Goal: Information Seeking & Learning: Learn about a topic

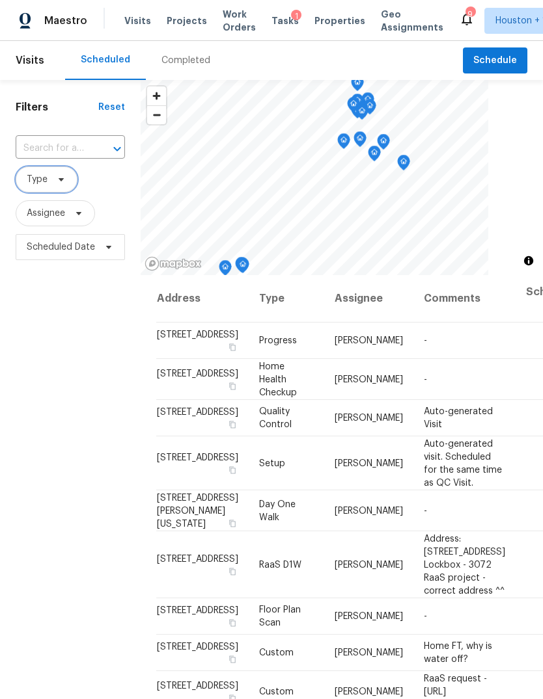
click at [49, 174] on span "Type" at bounding box center [47, 180] width 62 height 26
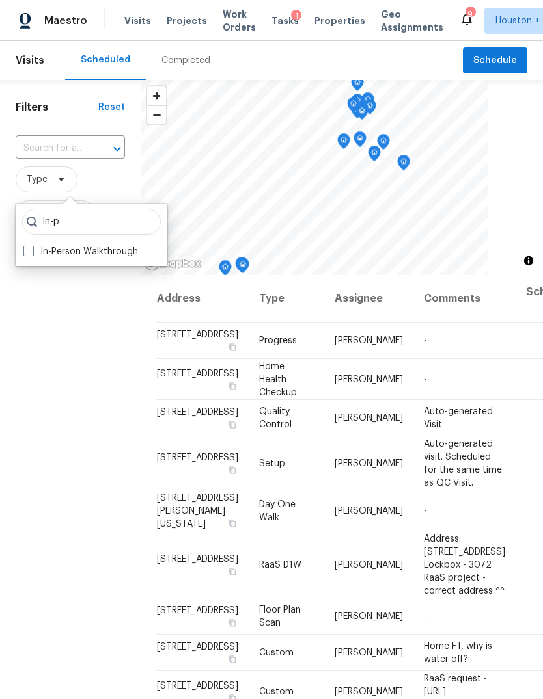
type input "In-p"
click at [46, 252] on label "In-Person Walkthrough" at bounding box center [80, 251] width 115 height 13
click at [32, 252] on input "In-Person Walkthrough" at bounding box center [27, 249] width 8 height 8
checkbox input "true"
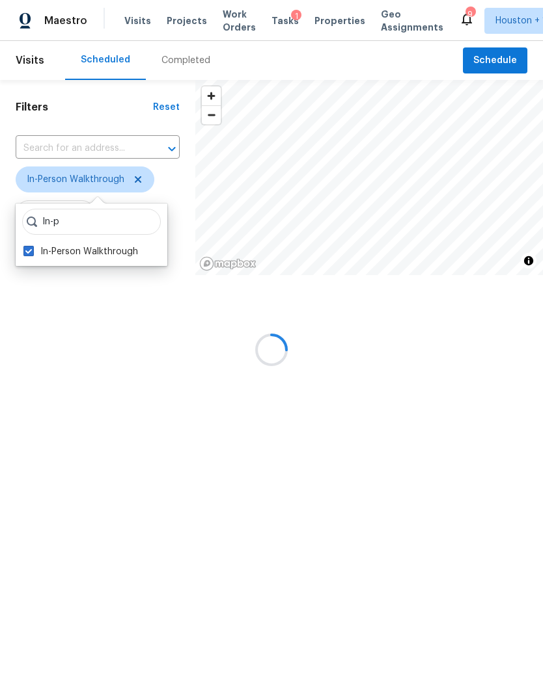
click at [87, 477] on div at bounding box center [271, 349] width 543 height 699
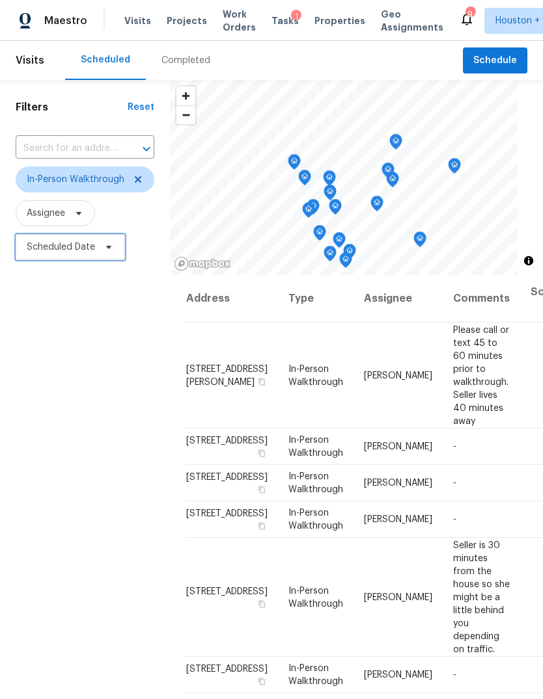
click at [66, 243] on span "Scheduled Date" at bounding box center [61, 247] width 68 height 13
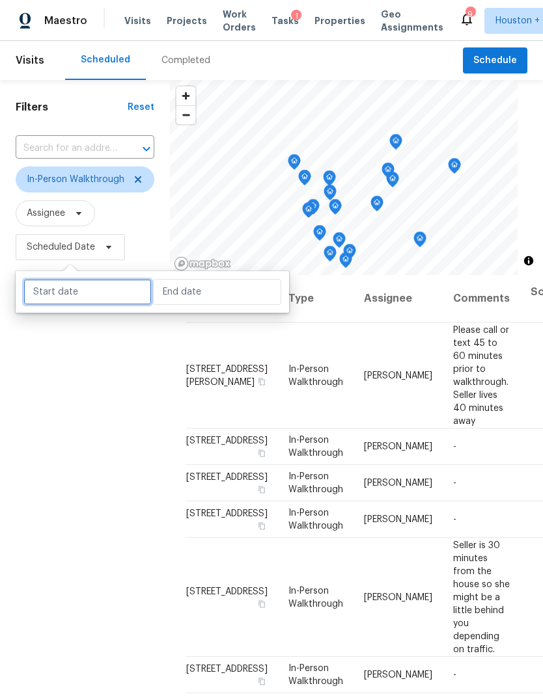
click at [76, 292] on input "text" at bounding box center [87, 292] width 128 height 26
select select "9"
select select "2025"
select select "10"
select select "2025"
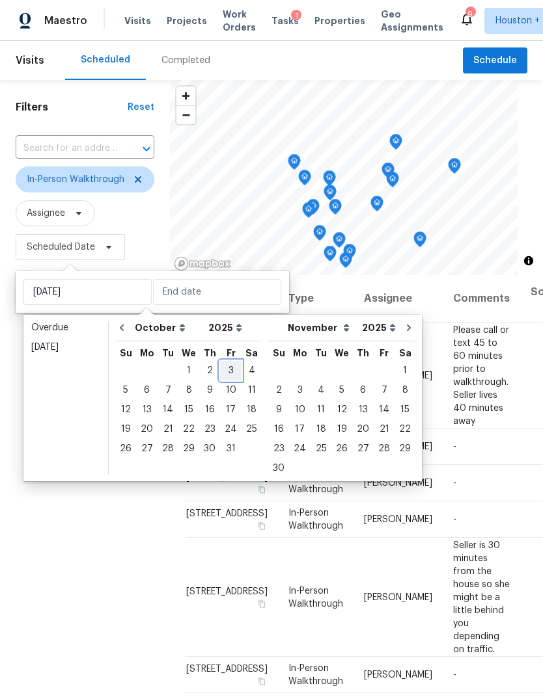
click at [222, 372] on div "3" at bounding box center [230, 371] width 21 height 18
type input "Fri, Oct 03"
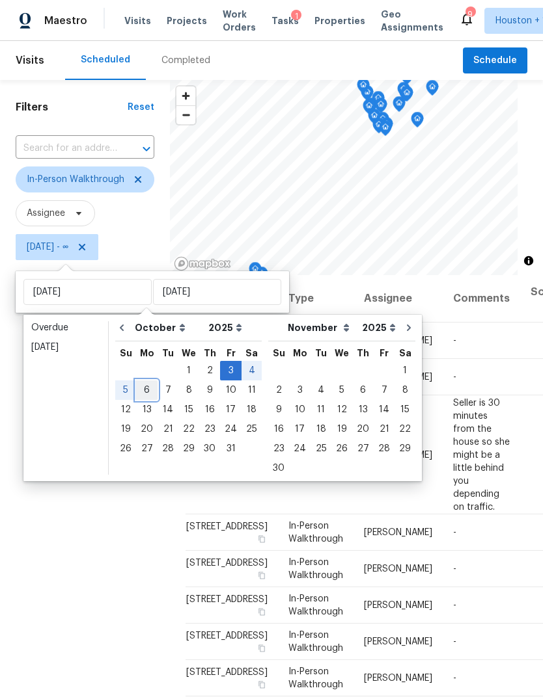
click at [148, 399] on div "6" at bounding box center [146, 390] width 21 height 18
type input "Mon, Oct 06"
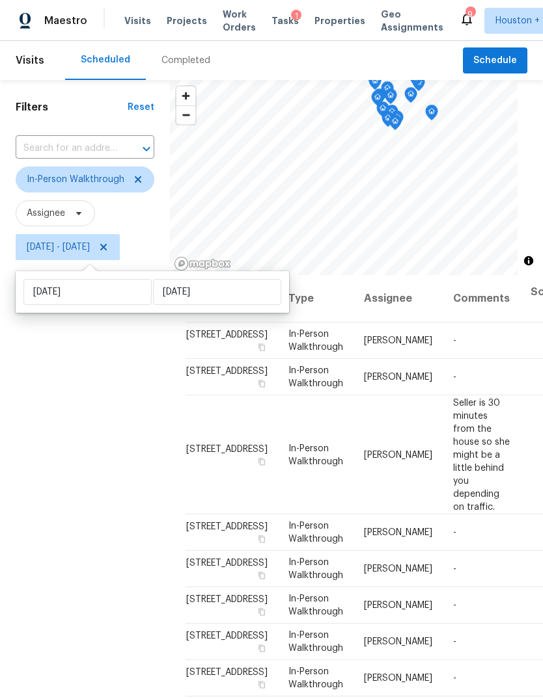
click at [50, 515] on div "Filters Reset ​ In-Person Walkthrough Assignee Fri, Oct 03 - Mon, Oct 06" at bounding box center [85, 457] width 170 height 755
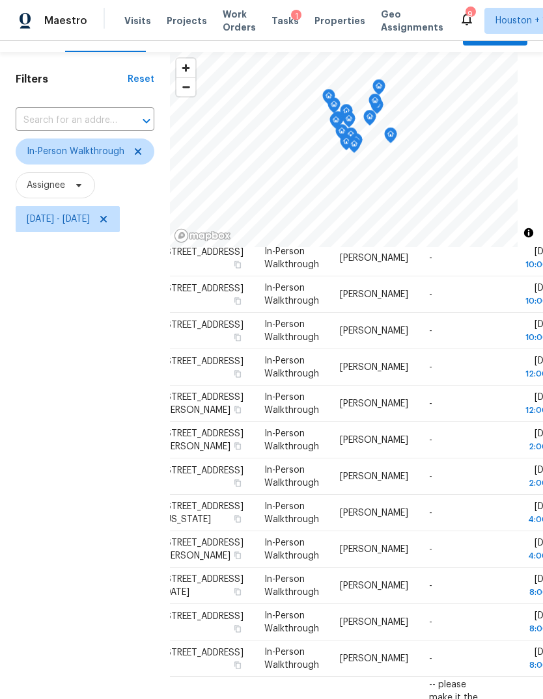
scroll to position [7, 0]
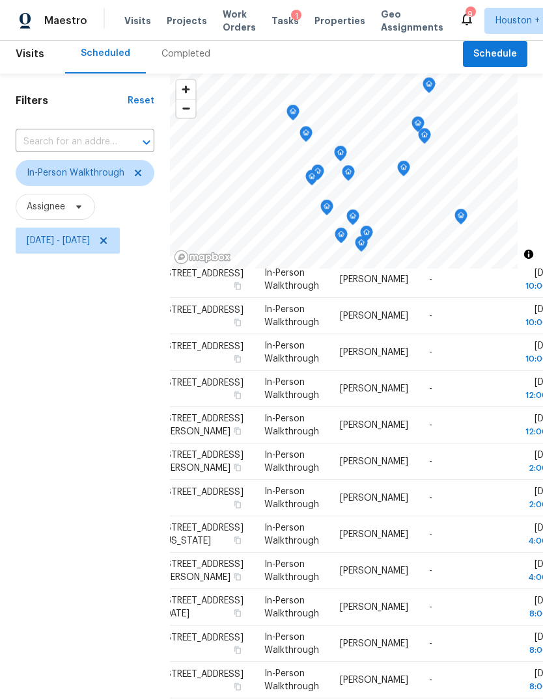
click at [466, 219] on icon "Map marker" at bounding box center [461, 216] width 12 height 15
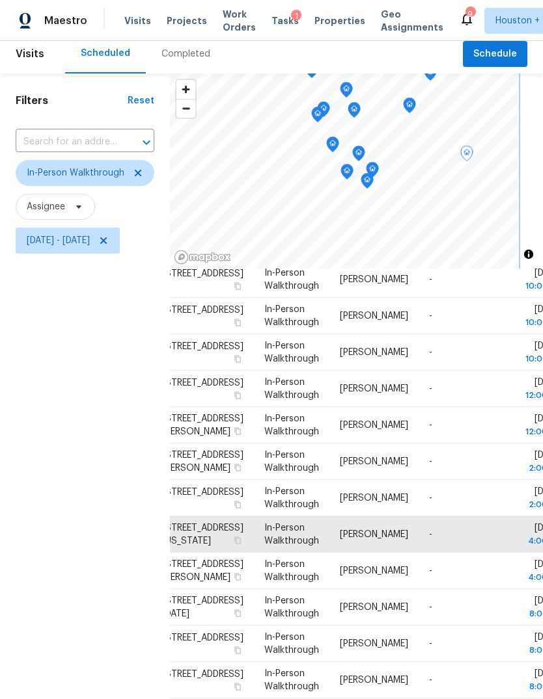
click at [338, 146] on icon "Map marker" at bounding box center [333, 144] width 12 height 15
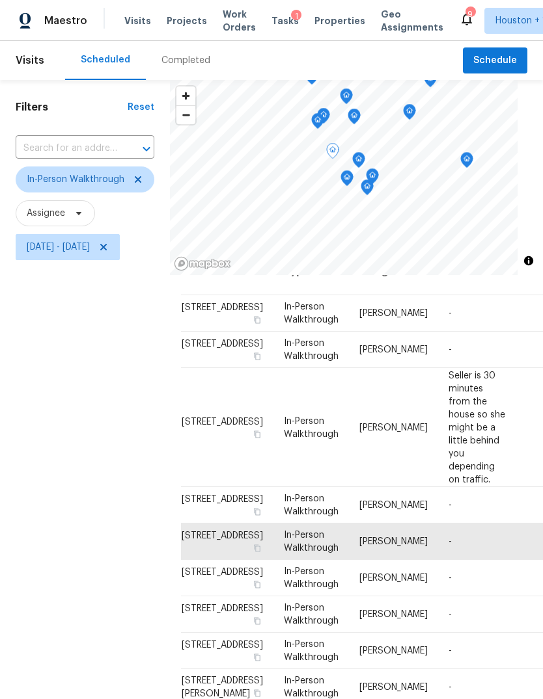
scroll to position [0, 0]
click at [59, 427] on div "Filters Reset ​ In-Person Walkthrough Assignee Fri, Oct 03 - Mon, Oct 06" at bounding box center [85, 457] width 170 height 755
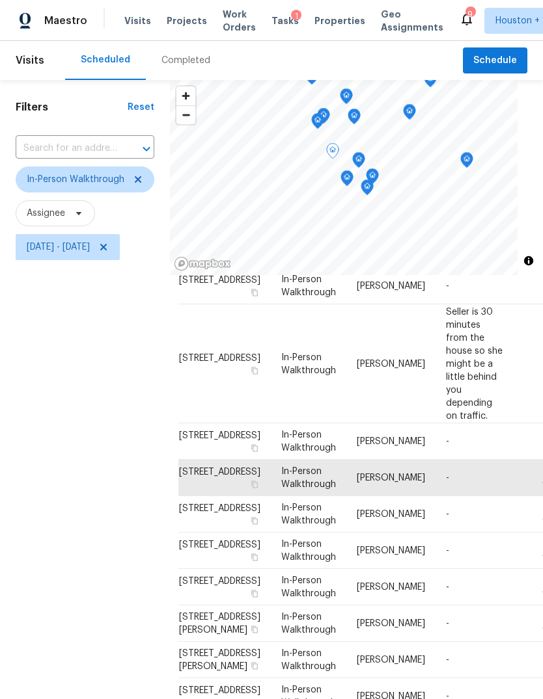
scroll to position [35, 12]
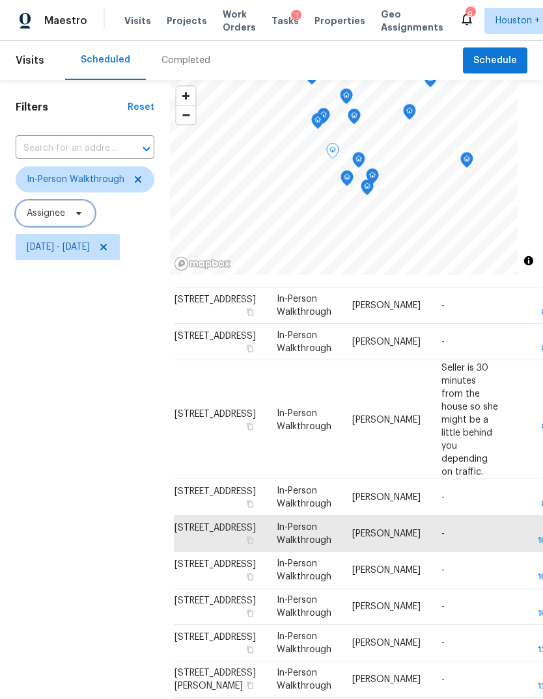
click at [45, 207] on span "Assignee" at bounding box center [46, 213] width 38 height 13
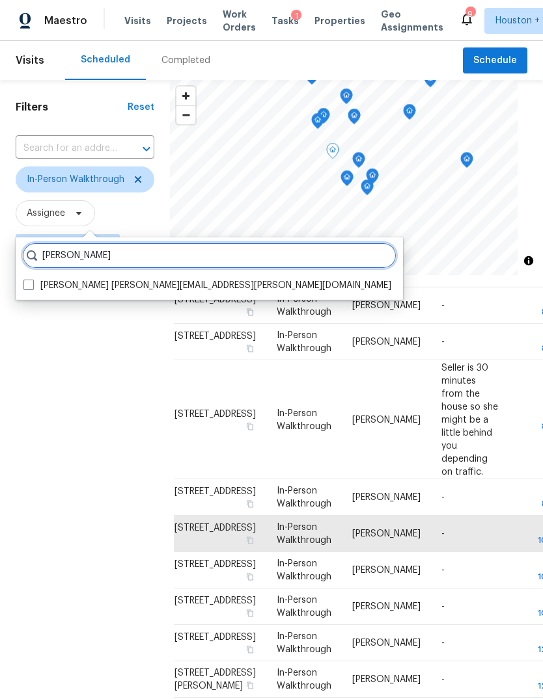
type input "Stephen lacy"
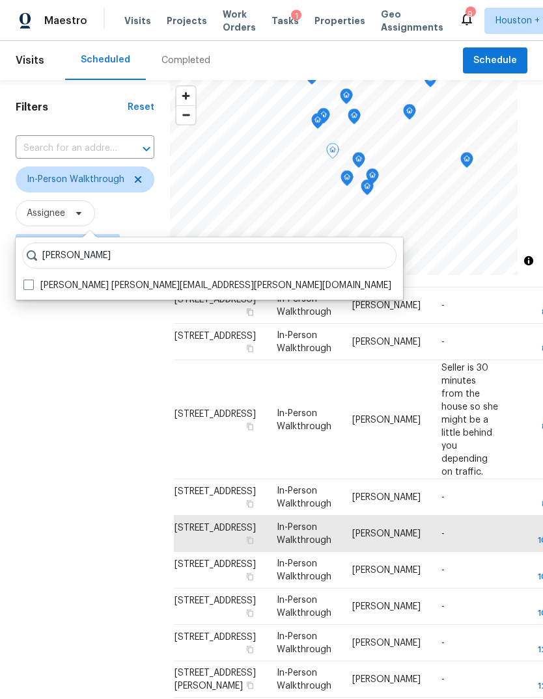
click at [40, 279] on label "Stephen Lacy stephen.lacy@opendoor.com" at bounding box center [207, 285] width 368 height 13
click at [32, 279] on input "Stephen Lacy stephen.lacy@opendoor.com" at bounding box center [27, 283] width 8 height 8
checkbox input "true"
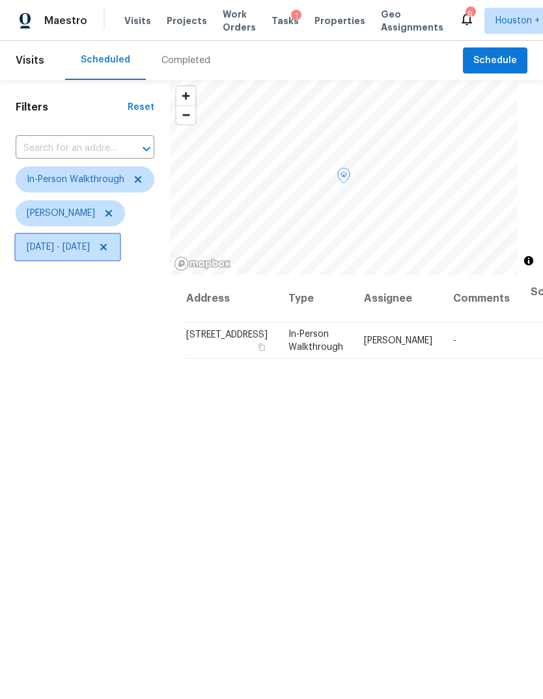
click at [109, 252] on icon at bounding box center [103, 247] width 10 height 10
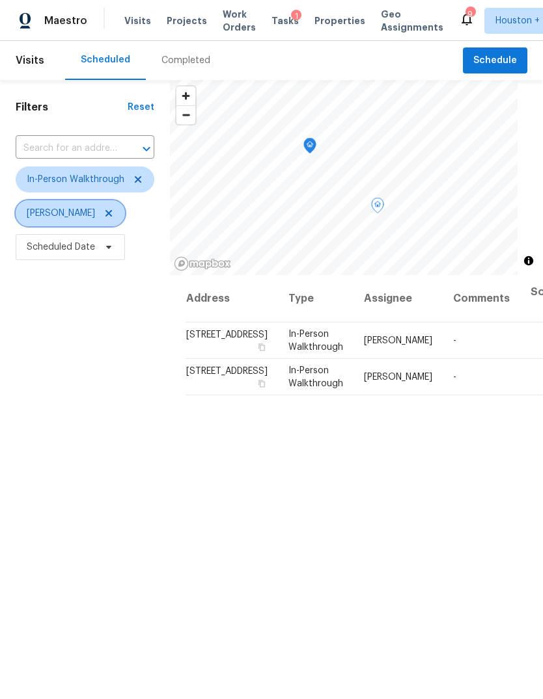
click at [103, 218] on icon at bounding box center [108, 213] width 10 height 10
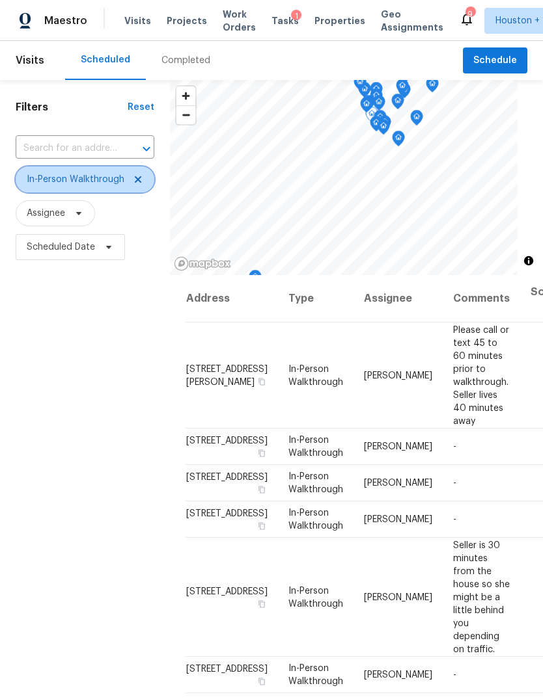
click at [142, 178] on icon at bounding box center [138, 179] width 10 height 10
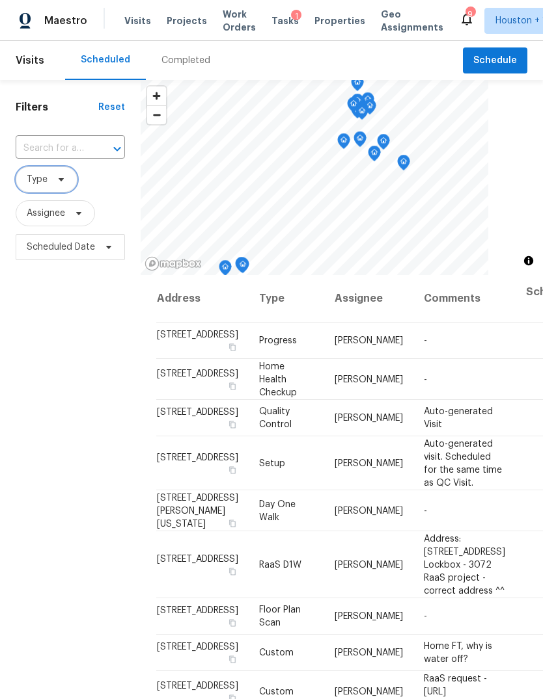
click at [40, 182] on span "Type" at bounding box center [37, 179] width 21 height 13
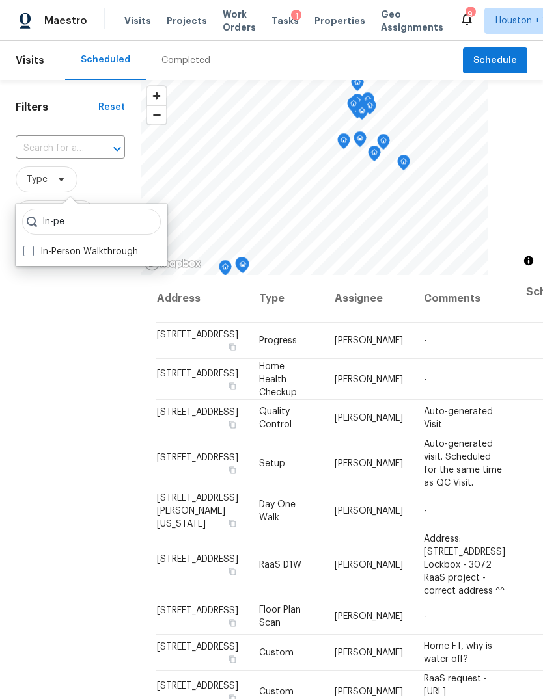
type input "In-pe"
click at [45, 246] on label "In-Person Walkthrough" at bounding box center [80, 251] width 115 height 13
click at [32, 246] on input "In-Person Walkthrough" at bounding box center [27, 249] width 8 height 8
checkbox input "true"
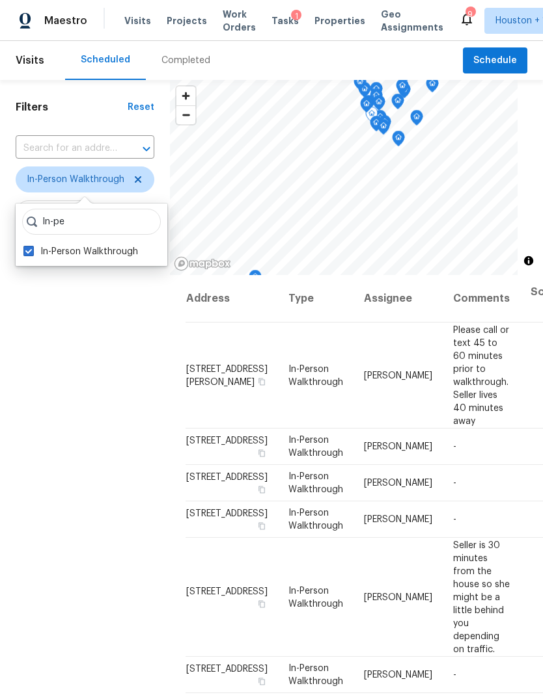
click at [59, 496] on div "Filters Reset ​ In-Person Walkthrough Assignee Scheduled Date" at bounding box center [85, 457] width 170 height 755
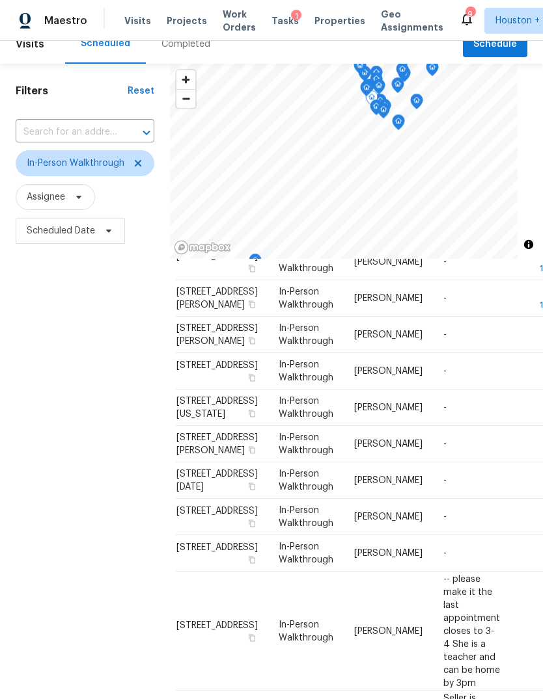
scroll to position [16, 0]
click at [178, 50] on div "Completed" at bounding box center [185, 44] width 49 height 13
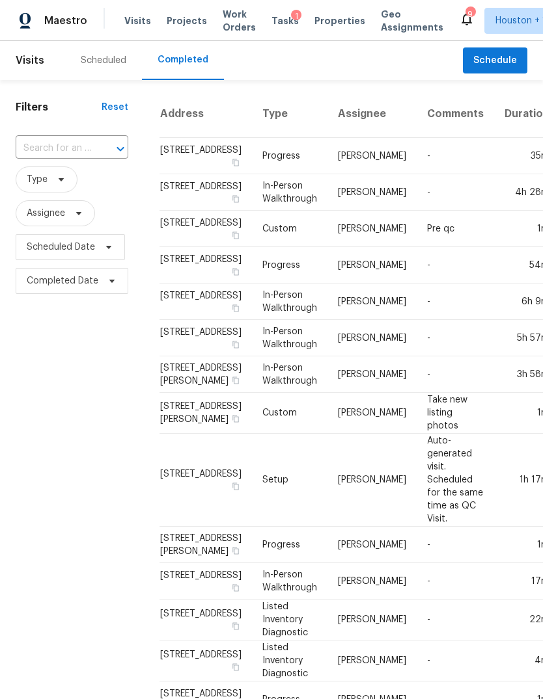
click at [96, 62] on div "Scheduled" at bounding box center [104, 60] width 46 height 13
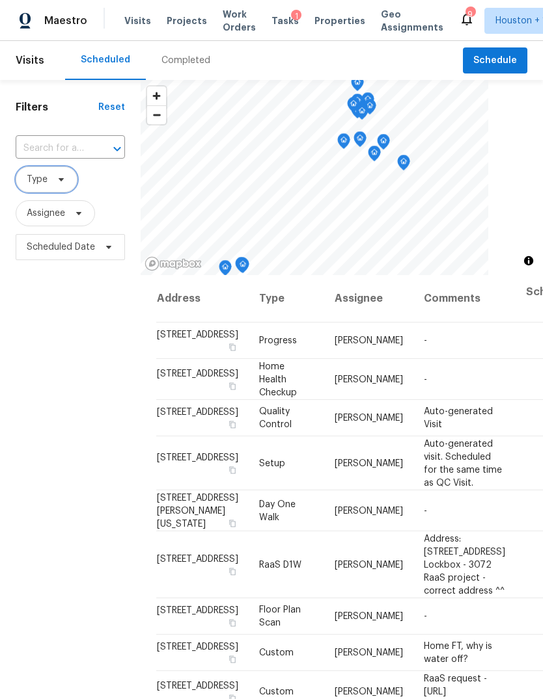
click at [47, 178] on span "Type" at bounding box center [37, 179] width 21 height 13
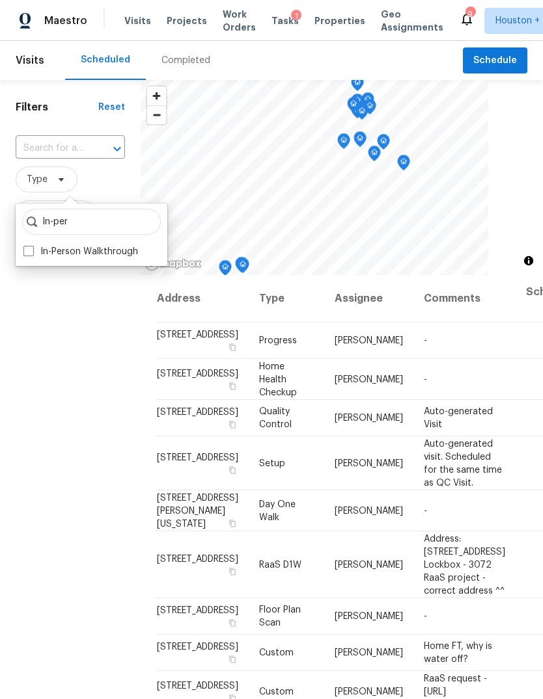
type input "In-per"
click at [40, 250] on label "In-Person Walkthrough" at bounding box center [80, 251] width 115 height 13
click at [32, 250] on input "In-Person Walkthrough" at bounding box center [27, 249] width 8 height 8
checkbox input "true"
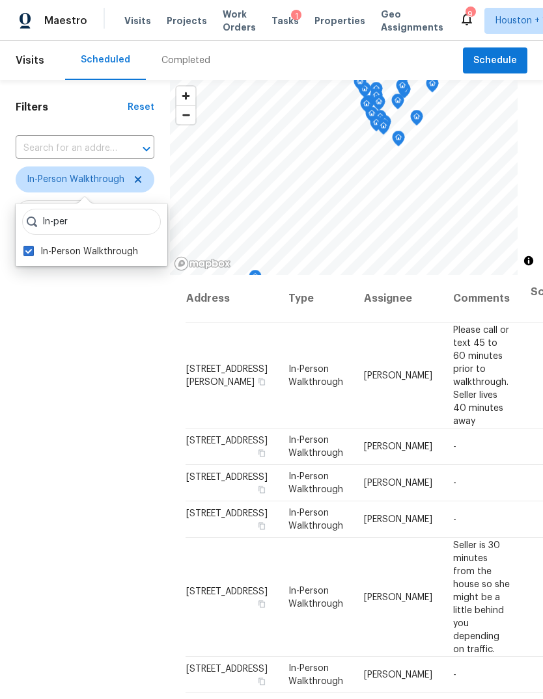
click at [54, 355] on div "Filters Reset ​ In-Person Walkthrough Assignee Scheduled Date" at bounding box center [85, 457] width 170 height 755
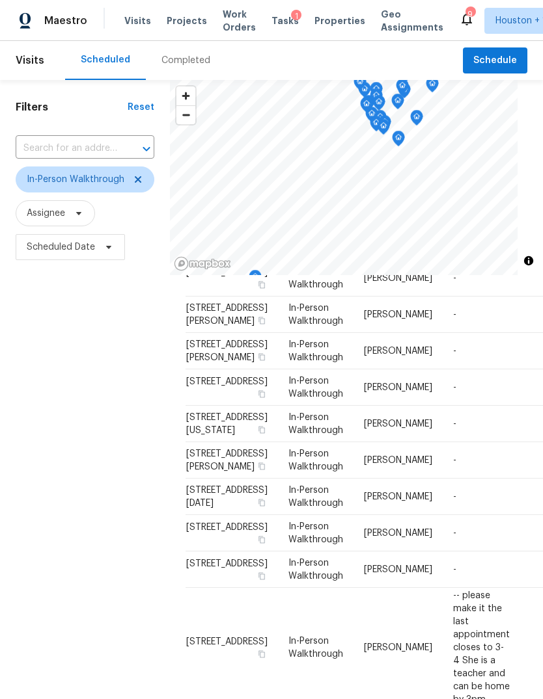
scroll to position [746, 0]
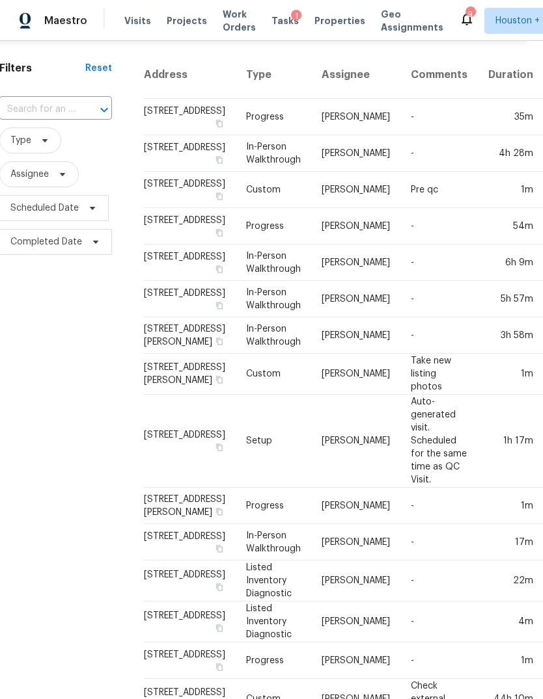
scroll to position [39, 14]
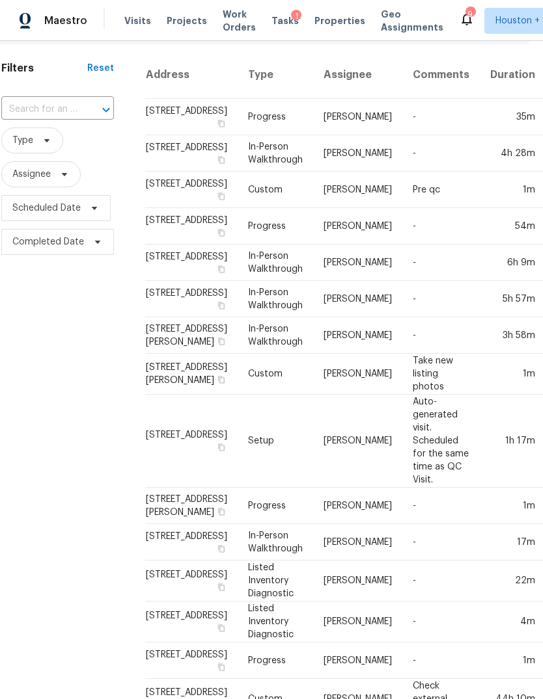
click at [23, 102] on input "text" at bounding box center [39, 110] width 76 height 20
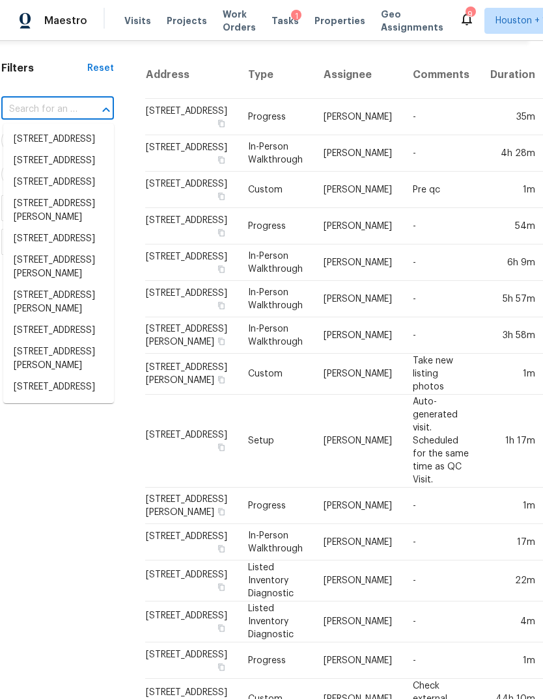
click at [22, 101] on input "text" at bounding box center [39, 110] width 76 height 20
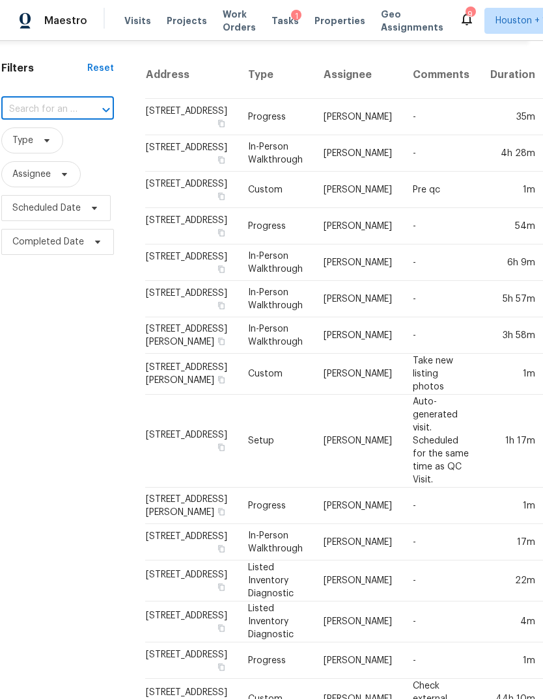
paste input "[STREET_ADDRESS]"
type input "[STREET_ADDRESS]"
click at [31, 146] on li "[STREET_ADDRESS]" at bounding box center [58, 139] width 111 height 21
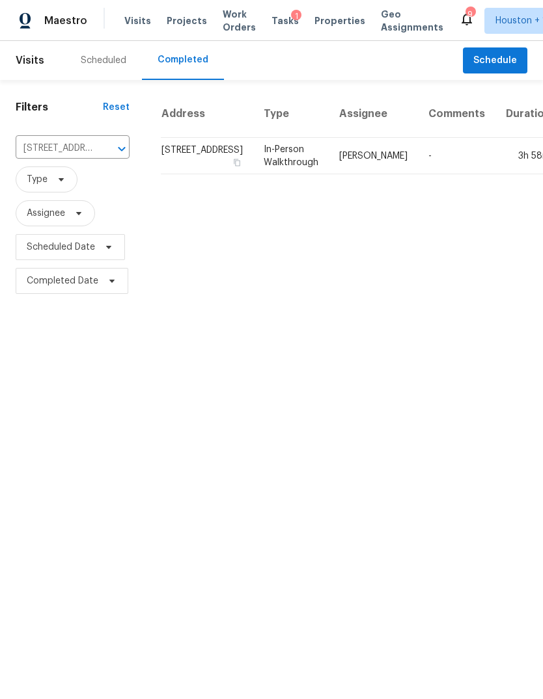
click at [495, 157] on td "3h 58m" at bounding box center [528, 156] width 66 height 36
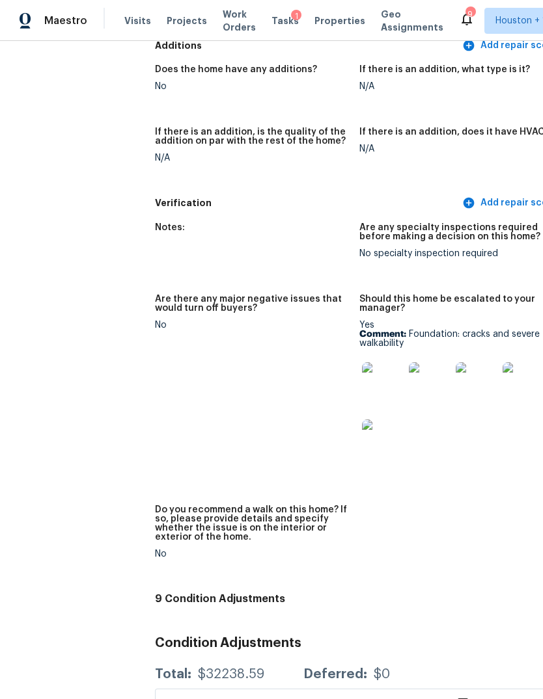
scroll to position [3110, 1]
click at [362, 362] on img at bounding box center [383, 383] width 42 height 42
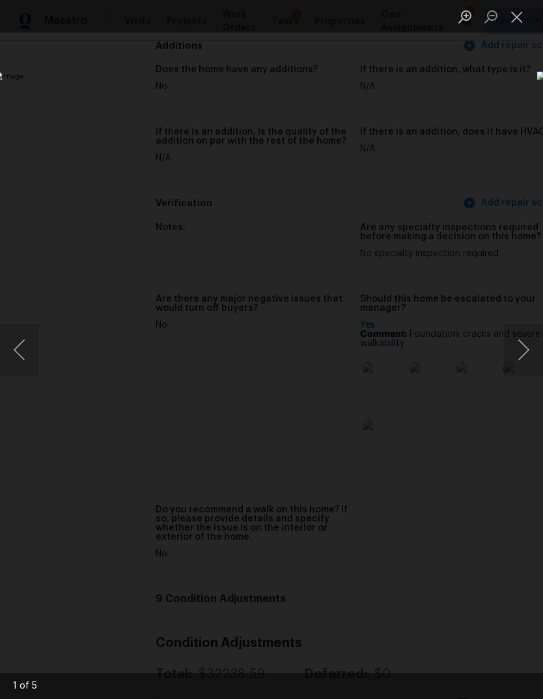
click at [524, 347] on button "Next image" at bounding box center [523, 350] width 39 height 52
click at [524, 353] on button "Next image" at bounding box center [523, 350] width 39 height 52
click at [525, 350] on button "Next image" at bounding box center [523, 350] width 39 height 52
click at [521, 347] on button "Next image" at bounding box center [523, 350] width 39 height 52
click at [520, 344] on button "Next image" at bounding box center [523, 350] width 39 height 52
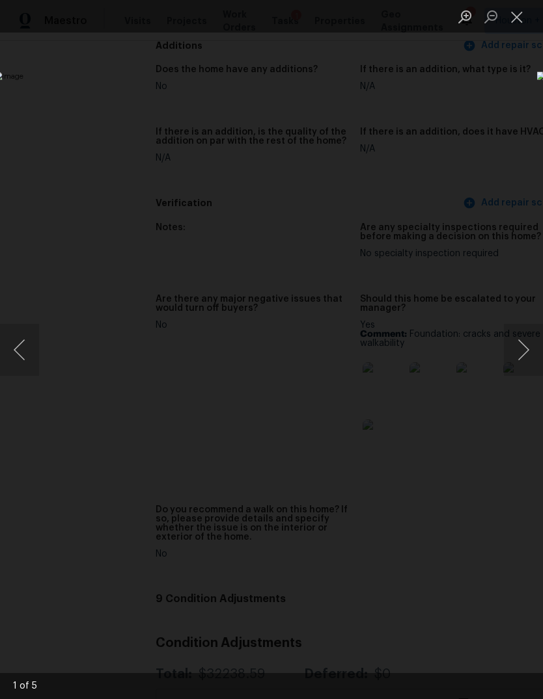
click at [522, 344] on button "Next image" at bounding box center [523, 350] width 39 height 52
click at [519, 353] on button "Next image" at bounding box center [523, 350] width 39 height 52
click at [107, 597] on div "Lightbox" at bounding box center [271, 349] width 543 height 699
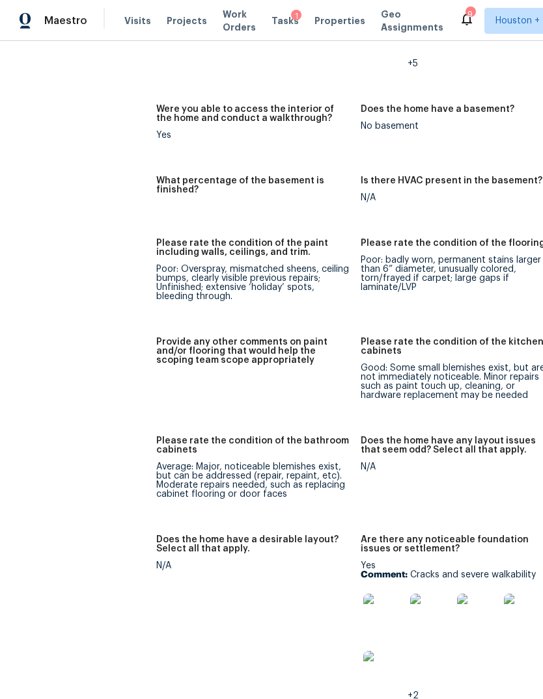
scroll to position [1938, 0]
click at [363, 594] on img at bounding box center [384, 615] width 42 height 42
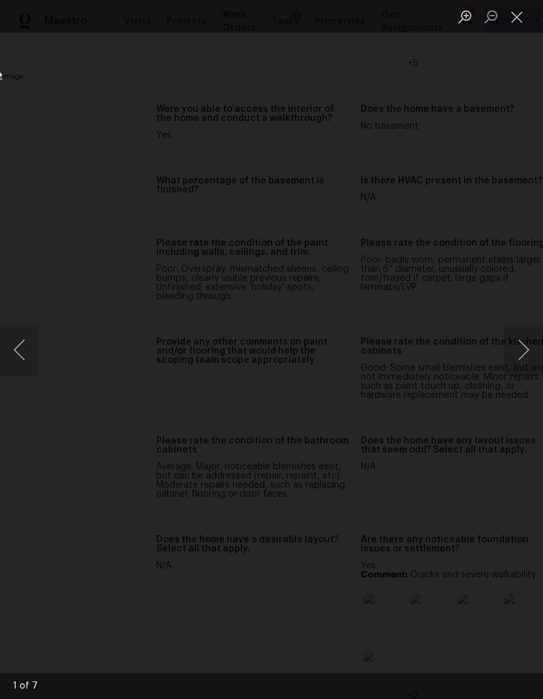
click at [522, 325] on button "Next image" at bounding box center [523, 350] width 39 height 52
click at [527, 338] on button "Next image" at bounding box center [523, 350] width 39 height 52
click at [524, 337] on button "Next image" at bounding box center [523, 350] width 39 height 52
click at [522, 337] on button "Next image" at bounding box center [523, 350] width 39 height 52
click at [521, 343] on button "Next image" at bounding box center [523, 350] width 39 height 52
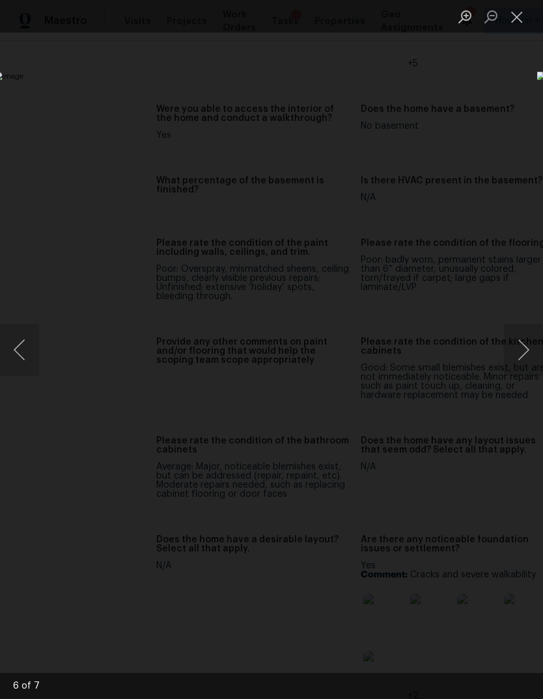
click at [523, 343] on button "Next image" at bounding box center [523, 350] width 39 height 52
click at [522, 344] on button "Next image" at bounding box center [523, 350] width 39 height 52
click at [522, 343] on button "Next image" at bounding box center [523, 350] width 39 height 52
click at [521, 346] on button "Next image" at bounding box center [523, 350] width 39 height 52
click at [523, 347] on button "Next image" at bounding box center [523, 350] width 39 height 52
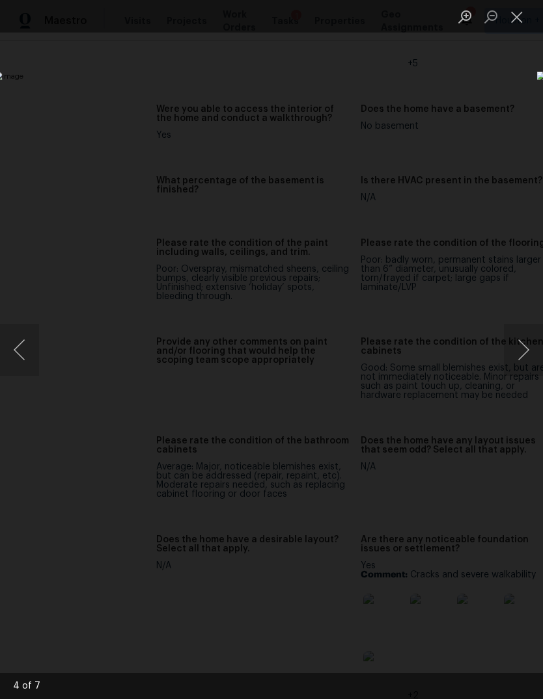
click at [122, 563] on div "Lightbox" at bounding box center [271, 349] width 543 height 699
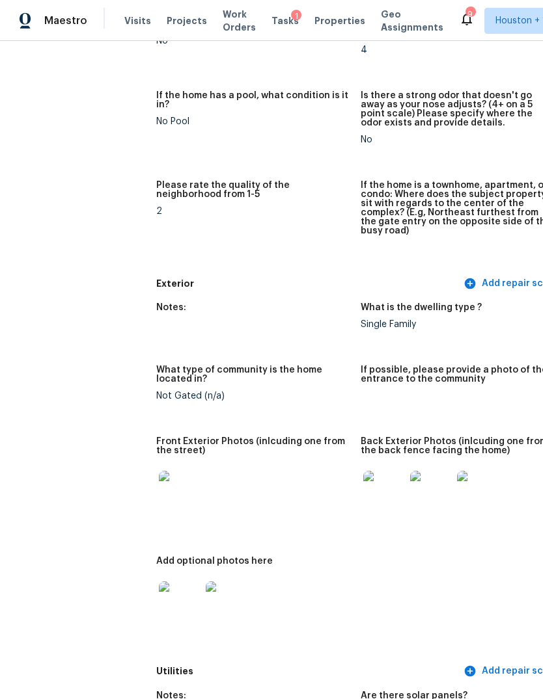
scroll to position [311, 0]
click at [206, 582] on img at bounding box center [227, 603] width 42 height 42
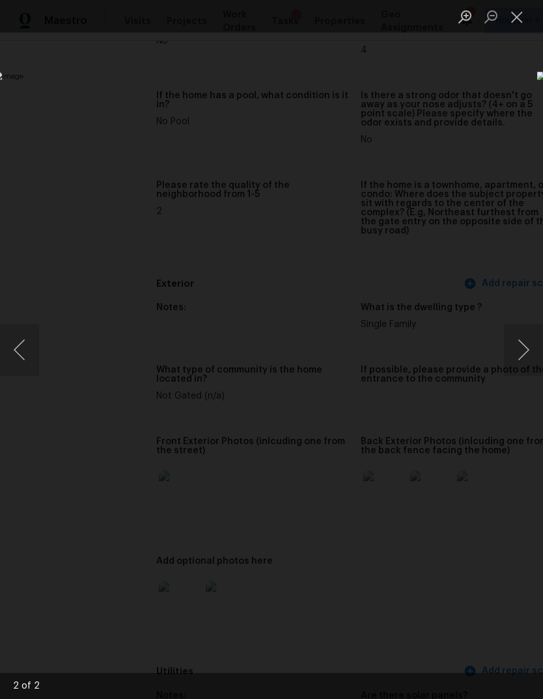
click at [513, 163] on div "Lightbox" at bounding box center [271, 349] width 543 height 699
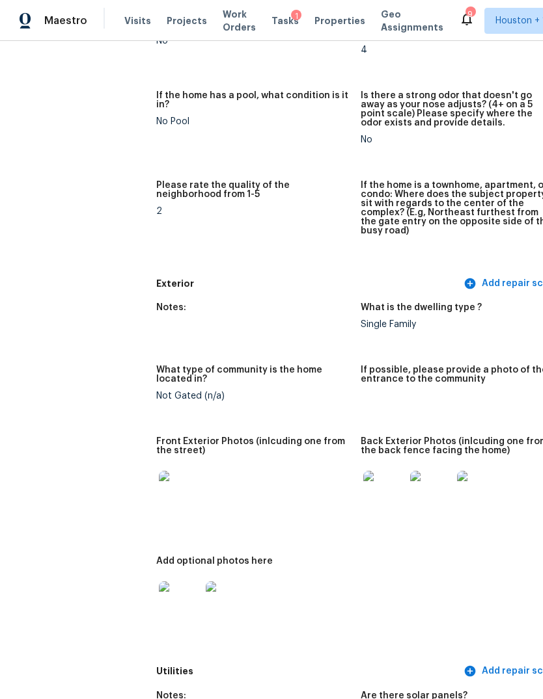
click at [363, 471] on img at bounding box center [384, 492] width 42 height 42
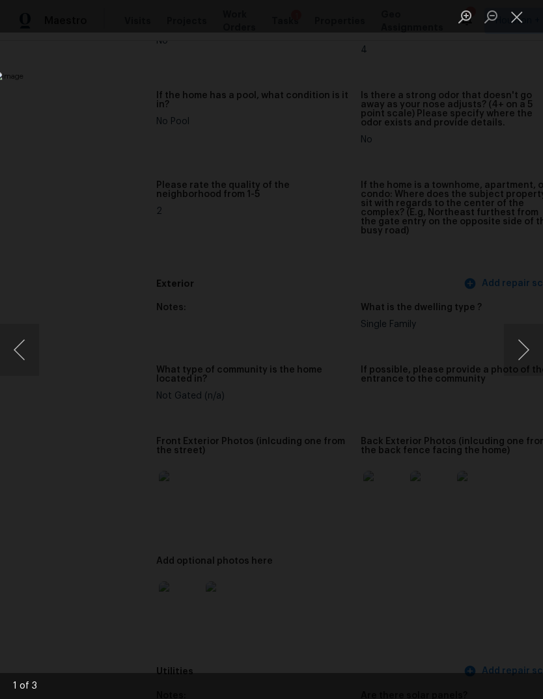
click at [509, 377] on div "Lightbox" at bounding box center [271, 349] width 543 height 699
click at [520, 354] on button "Next image" at bounding box center [523, 350] width 39 height 52
click at [517, 359] on button "Next image" at bounding box center [523, 350] width 39 height 52
